Goal: Feedback & Contribution: Submit feedback/report problem

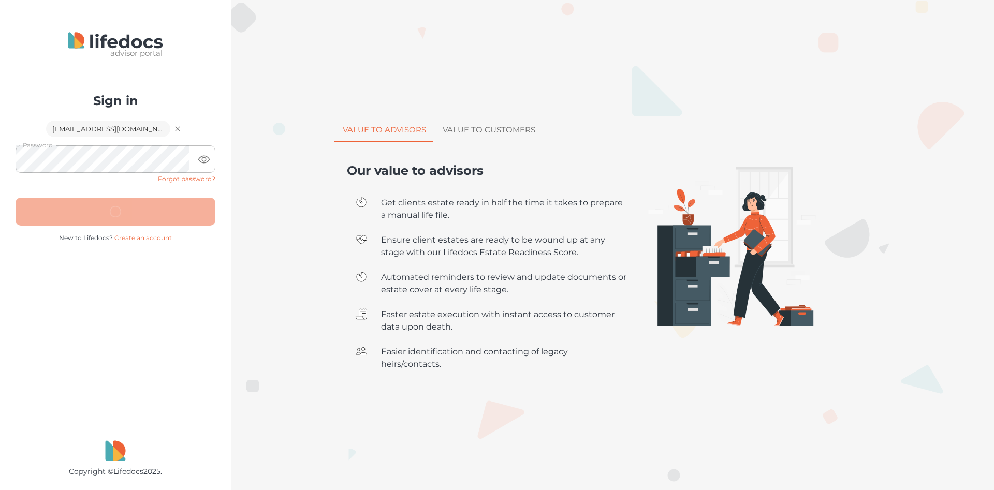
click at [206, 160] on icon "toggle password visibility" at bounding box center [204, 159] width 12 height 12
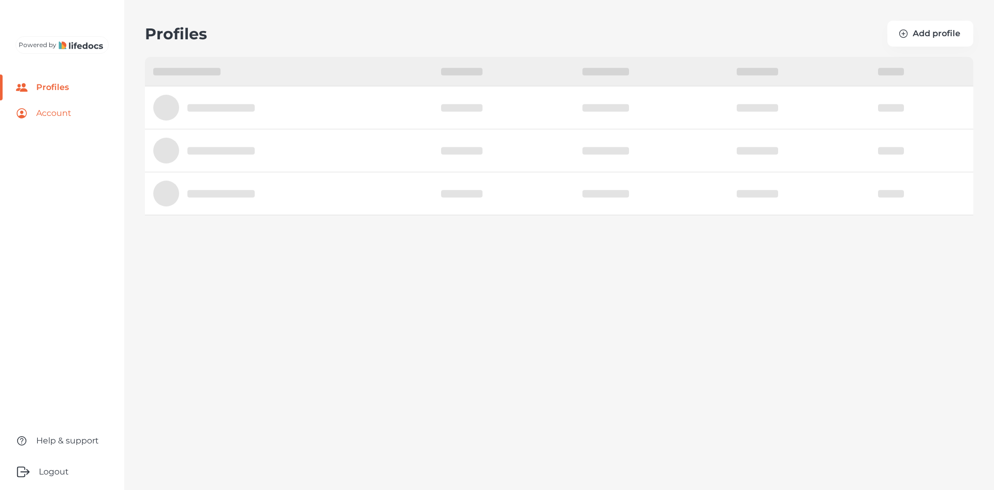
select select "10"
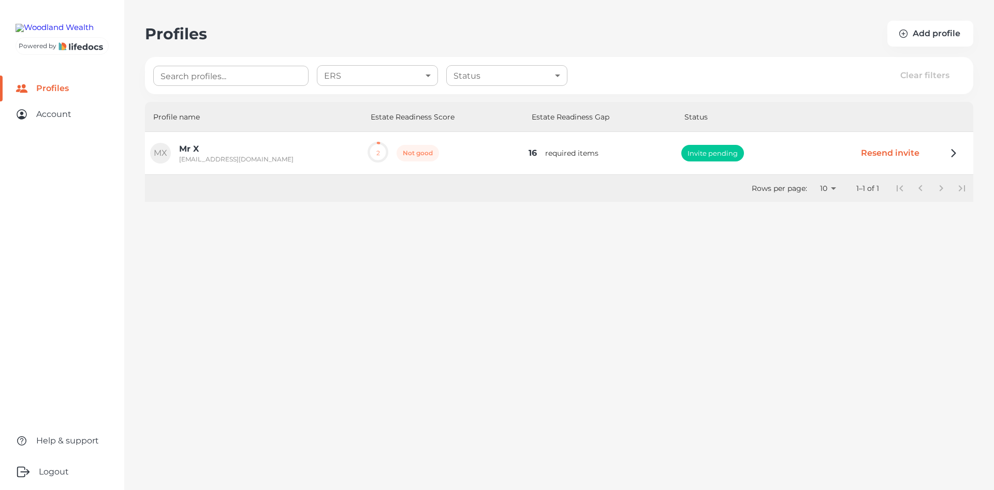
click at [891, 154] on button "Resend invite" at bounding box center [890, 153] width 90 height 24
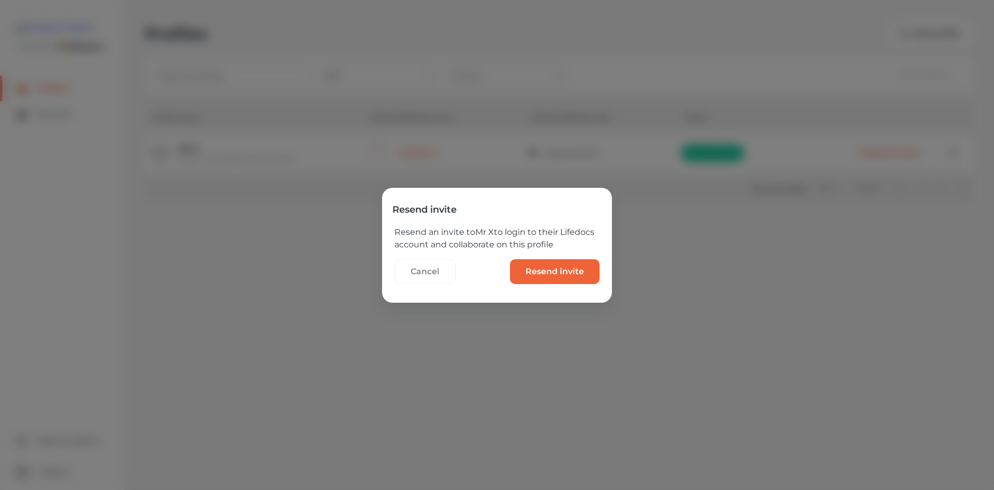
click at [555, 273] on invite "Resend invite" at bounding box center [555, 271] width 90 height 25
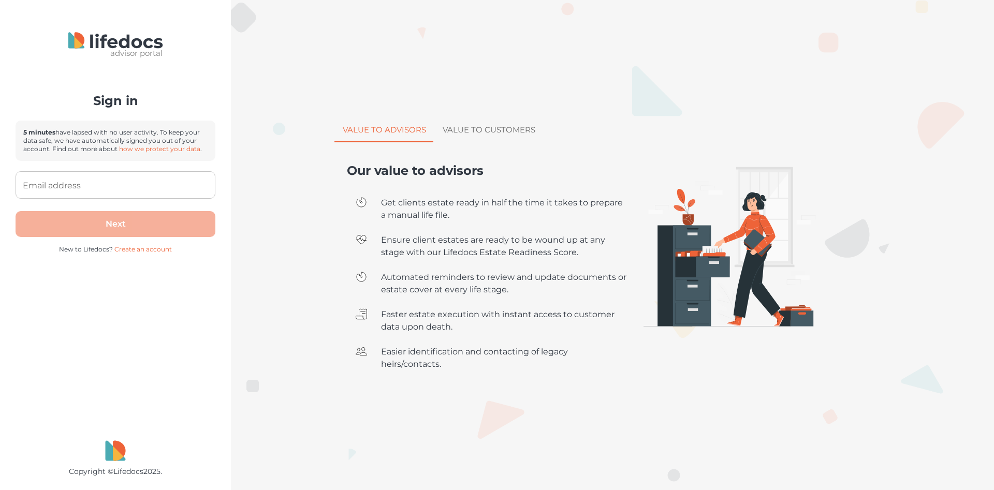
type input "[EMAIL_ADDRESS][DOMAIN_NAME]"
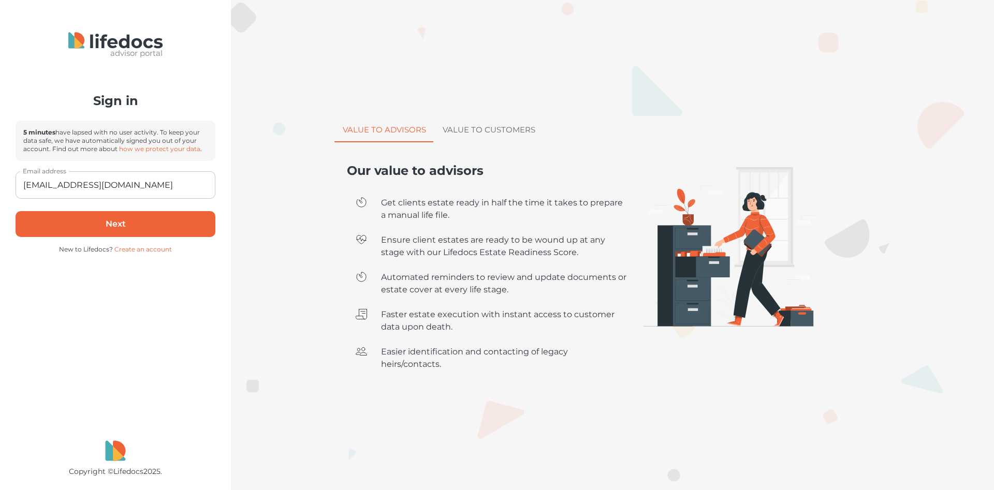
click at [111, 226] on button "Next" at bounding box center [116, 224] width 200 height 26
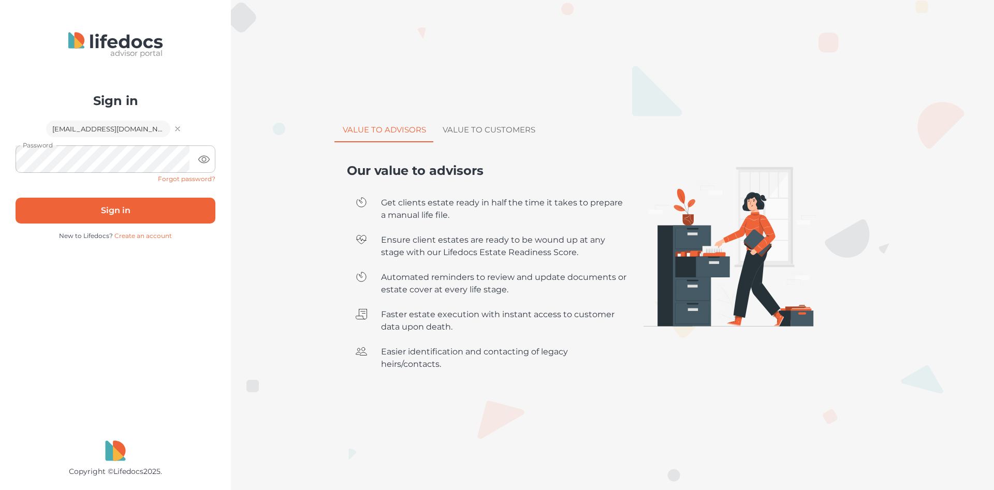
click at [115, 208] on button "Sign in" at bounding box center [116, 211] width 200 height 26
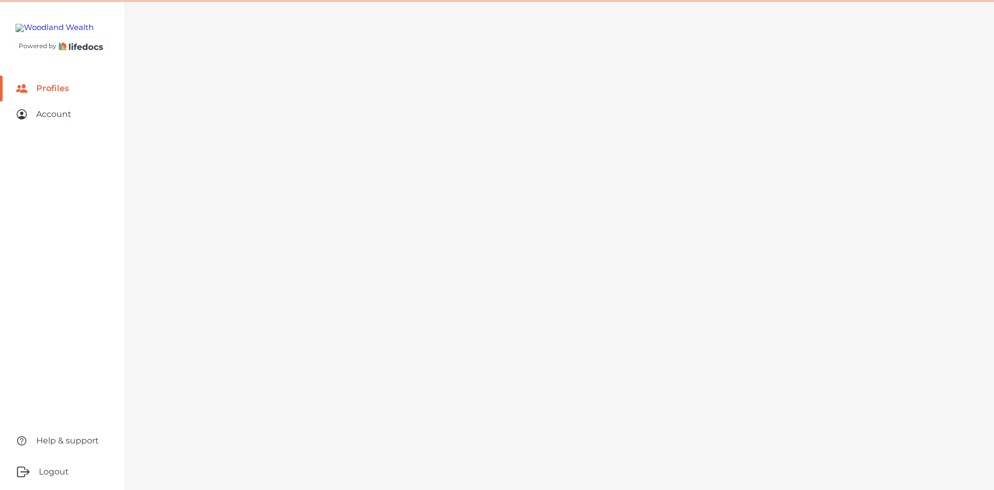
select select "10"
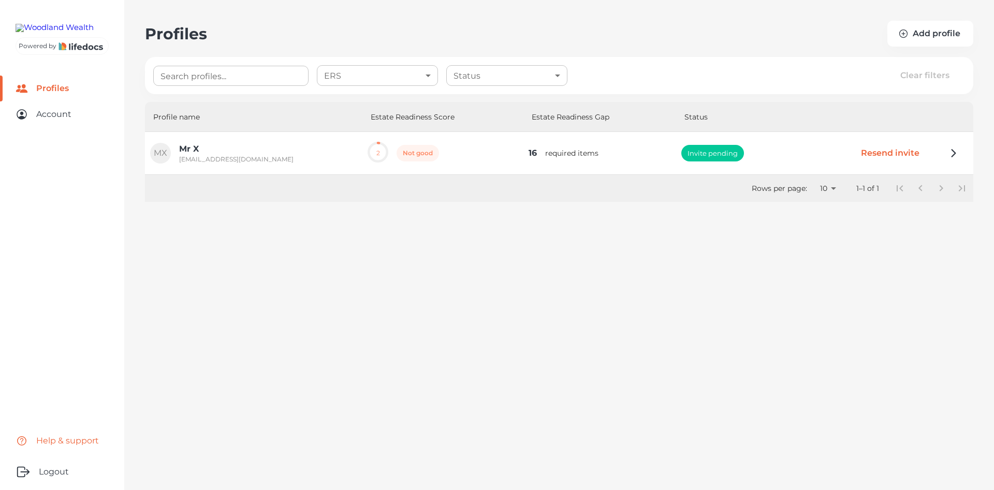
click at [52, 439] on link "Help & support" at bounding box center [62, 441] width 124 height 26
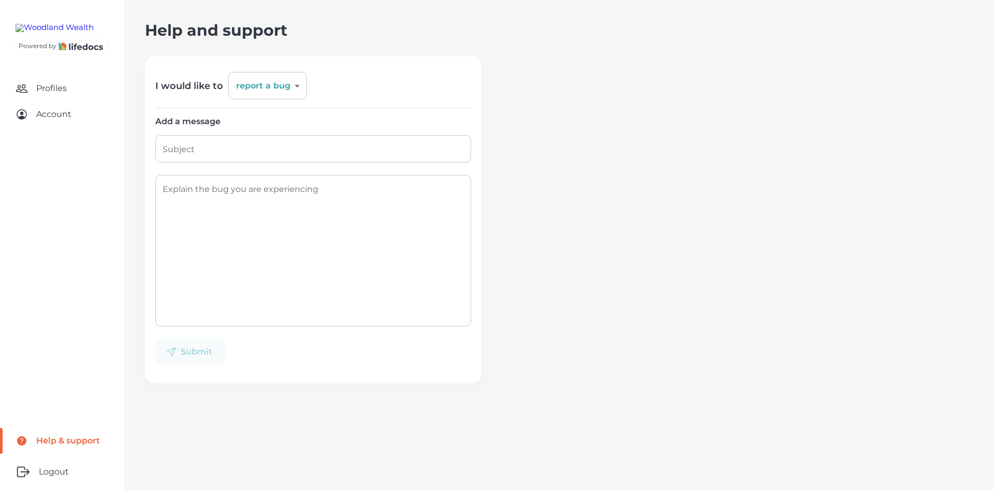
drag, startPoint x: 192, startPoint y: 152, endPoint x: 200, endPoint y: 151, distance: 7.8
click at [194, 153] on input "Subject" at bounding box center [313, 148] width 316 height 27
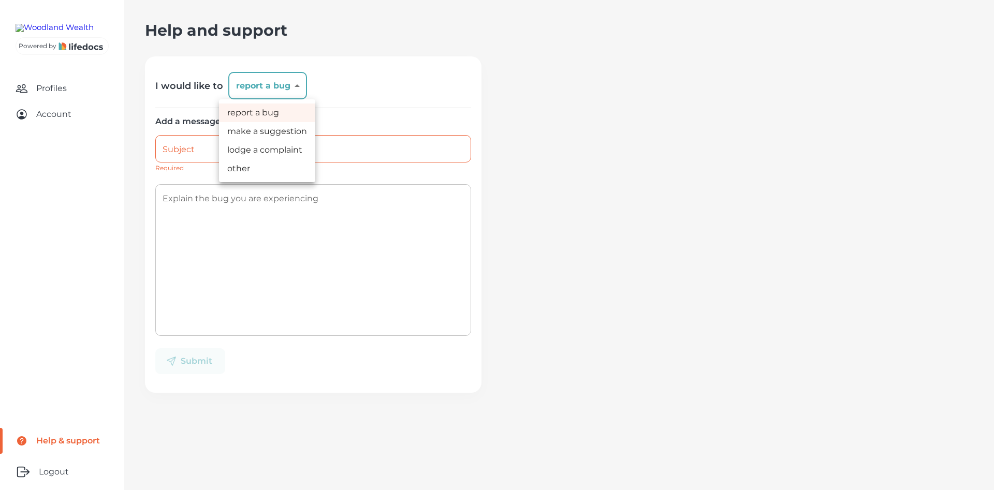
click at [296, 85] on body "Powered by Profiles Account Help & support Logout Help and support I would like…" at bounding box center [497, 245] width 994 height 490
click at [242, 113] on li "report a bug" at bounding box center [267, 113] width 96 height 19
click at [182, 153] on input "Subject" at bounding box center [313, 148] width 316 height 27
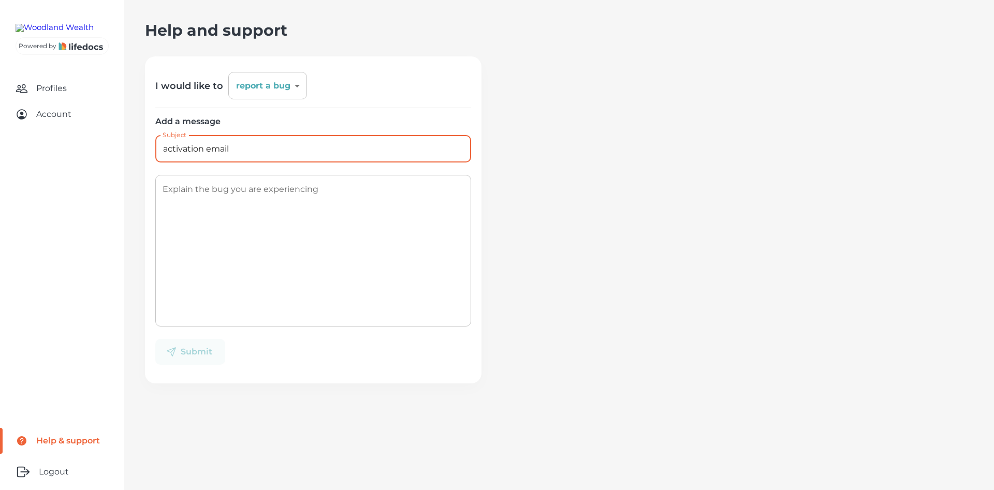
type input "activation email"
click at [179, 190] on textarea "Explain the bug you are experiencing" at bounding box center [313, 251] width 301 height 135
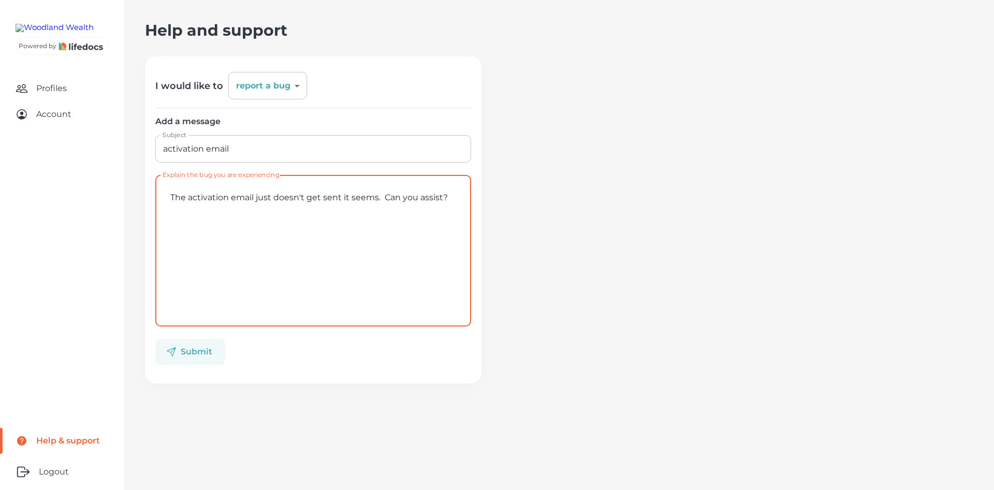
type textarea "The activation email just doesn't get sent it seems. Can you assist?"
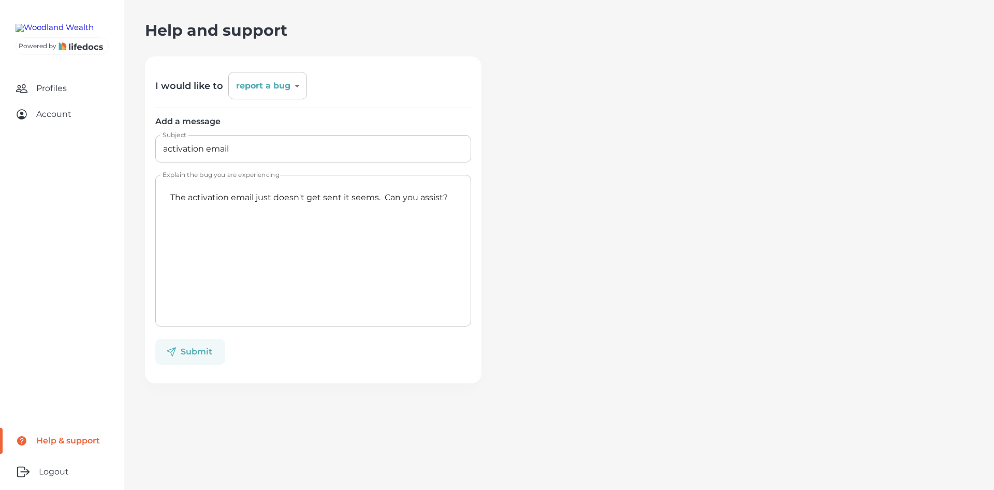
click at [182, 355] on button "Submit" at bounding box center [190, 352] width 70 height 26
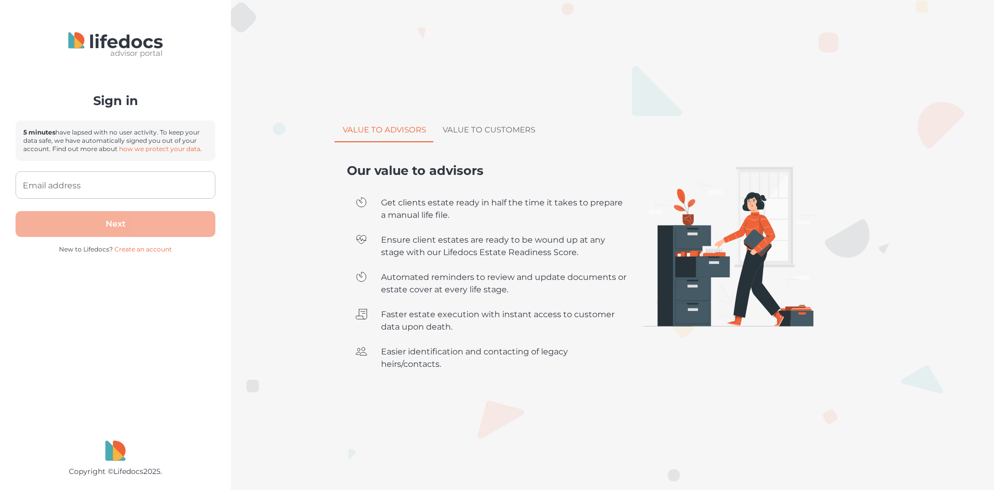
type input "[EMAIL_ADDRESS][DOMAIN_NAME]"
